Goal: Information Seeking & Learning: Learn about a topic

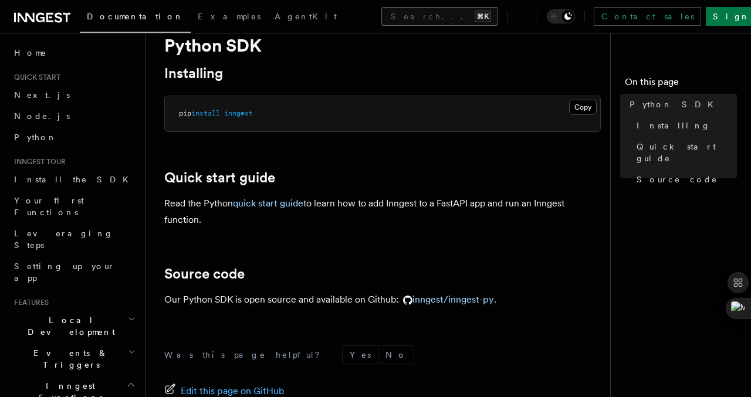
click at [381, 17] on button "Search... ⌘K" at bounding box center [439, 16] width 117 height 19
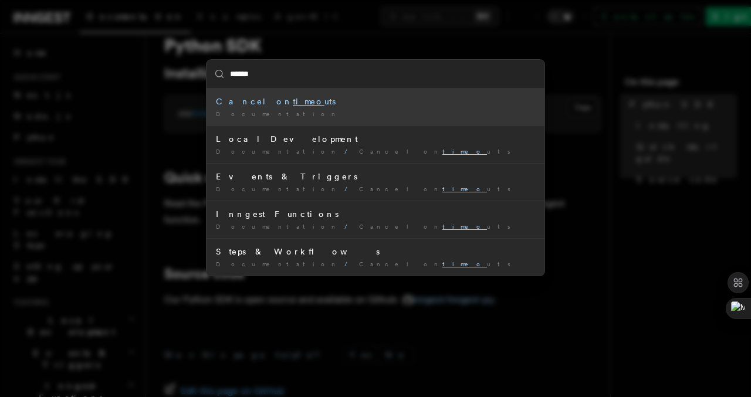
type input "*******"
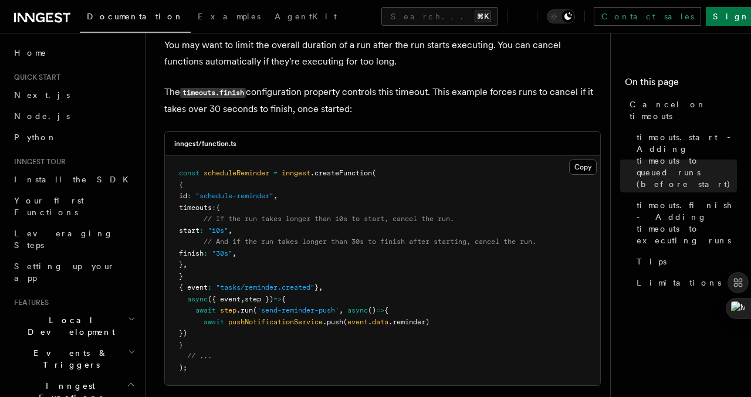
scroll to position [720, 0]
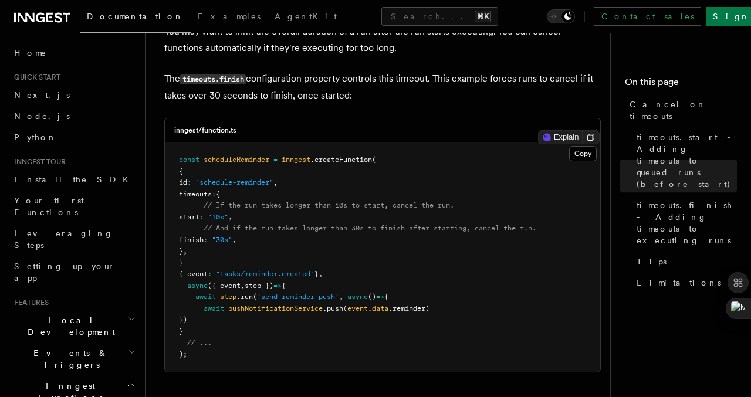
click at [199, 217] on span "start" at bounding box center [189, 217] width 21 height 8
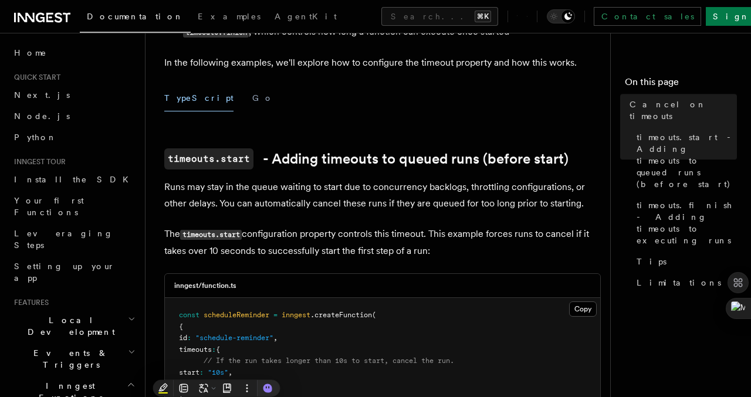
scroll to position [161, 0]
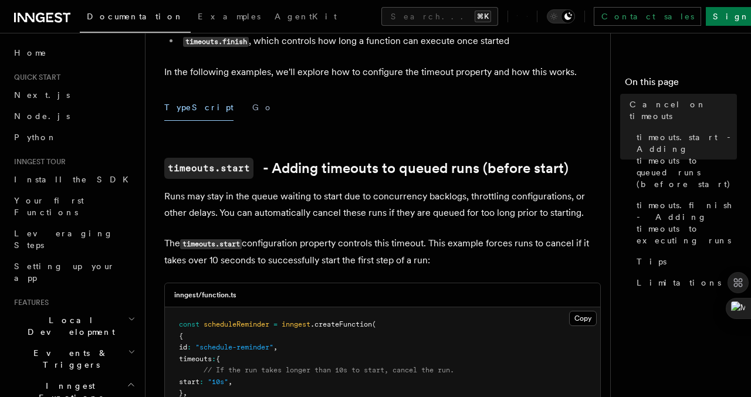
drag, startPoint x: 248, startPoint y: 245, endPoint x: 433, endPoint y: 255, distance: 185.6
click at [433, 255] on p "The timeouts.start configuration property controls this timeout. This example f…" at bounding box center [382, 251] width 436 height 33
click at [333, 246] on p "The timeouts.start configuration property controls this timeout. This example f…" at bounding box center [382, 251] width 436 height 33
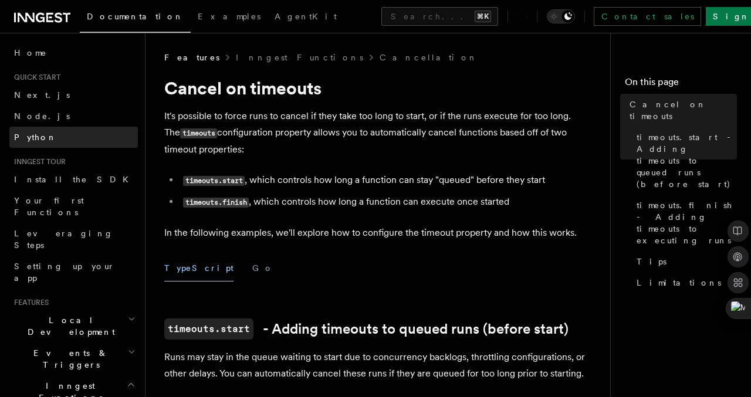
click at [70, 136] on link "Python" at bounding box center [73, 137] width 128 height 21
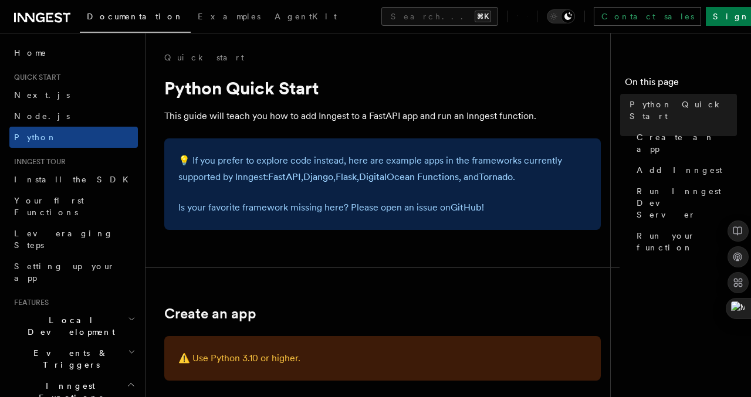
click at [527, 18] on icon at bounding box center [527, 16] width 1 height 11
click at [381, 17] on button "Search... ⌘K" at bounding box center [439, 16] width 117 height 19
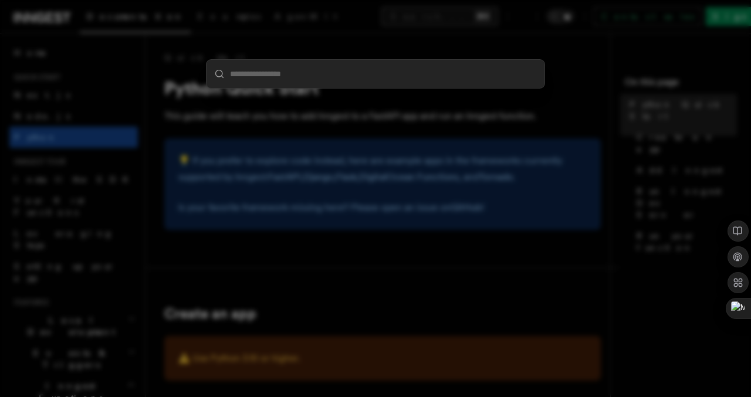
type input "**********"
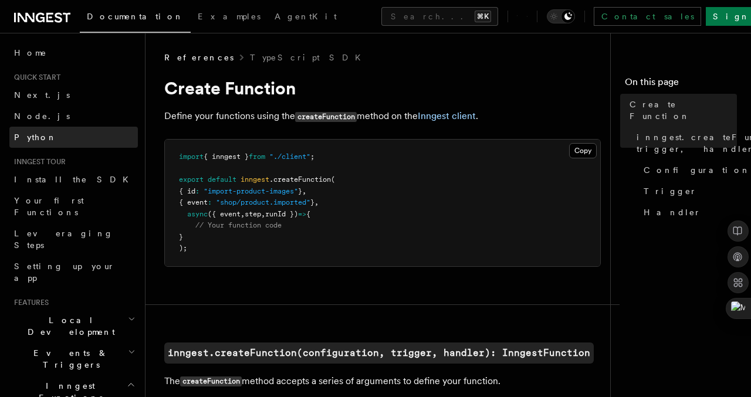
click at [61, 132] on link "Python" at bounding box center [73, 137] width 128 height 21
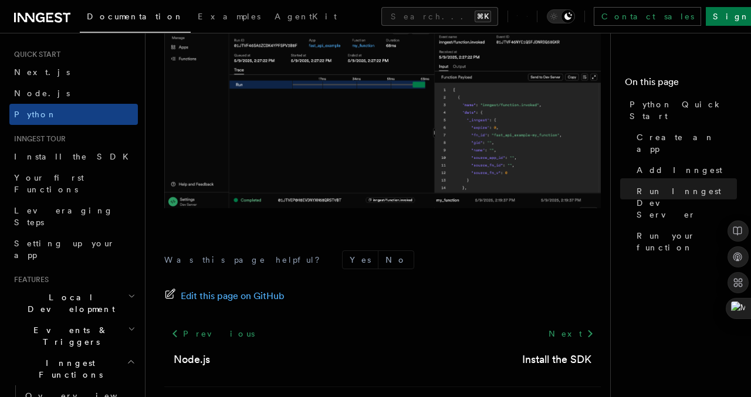
scroll to position [2491, 0]
